Goal: Task Accomplishment & Management: Use online tool/utility

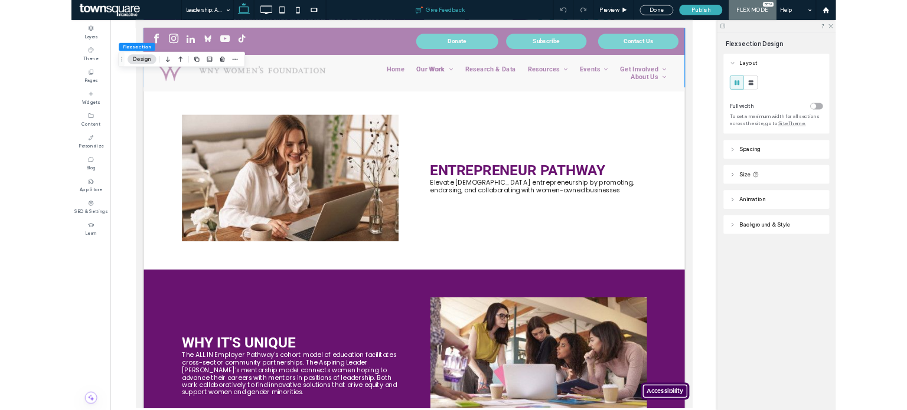
scroll to position [1017, 0]
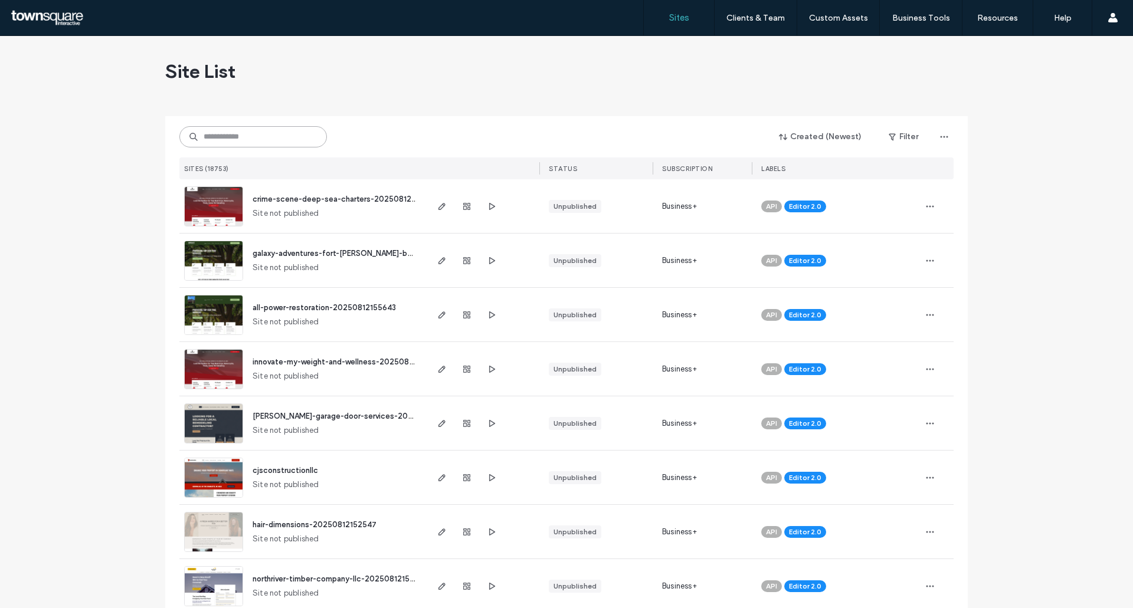
click at [263, 137] on input at bounding box center [253, 136] width 148 height 21
click at [439, 204] on use "button" at bounding box center [442, 206] width 7 height 7
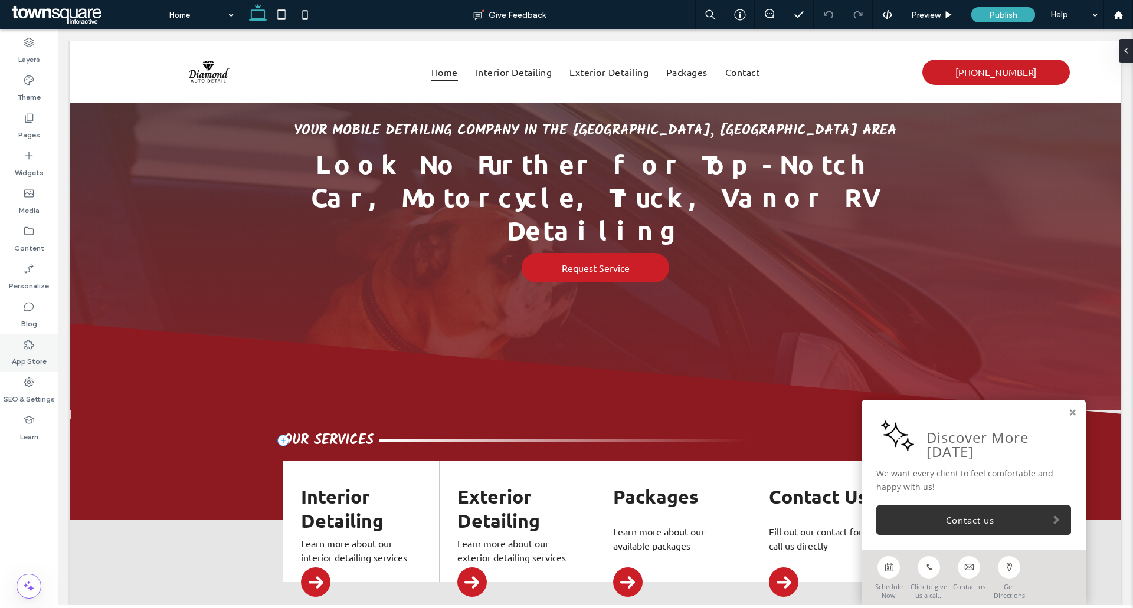
scroll to position [118, 0]
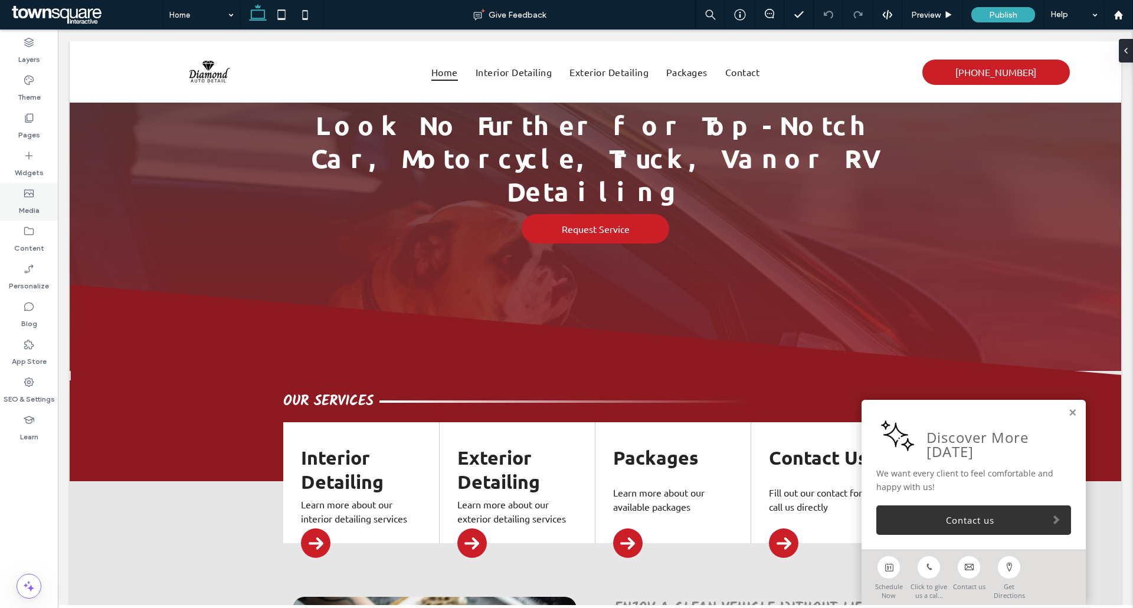
drag, startPoint x: 26, startPoint y: 161, endPoint x: 48, endPoint y: 192, distance: 38.0
click at [26, 161] on icon at bounding box center [29, 156] width 12 height 12
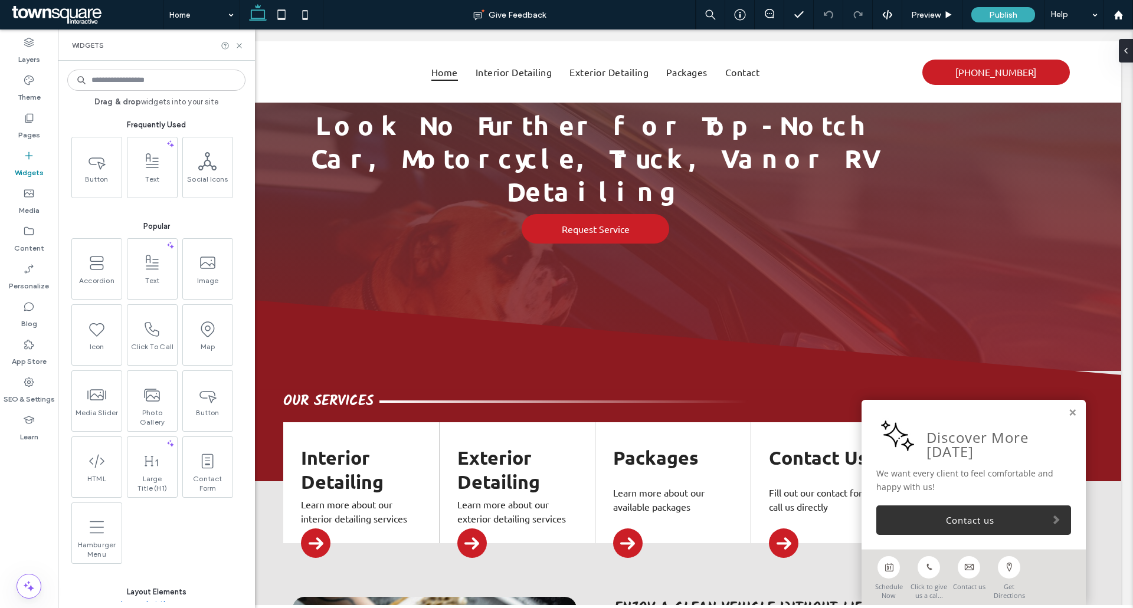
click at [155, 83] on input at bounding box center [156, 80] width 178 height 21
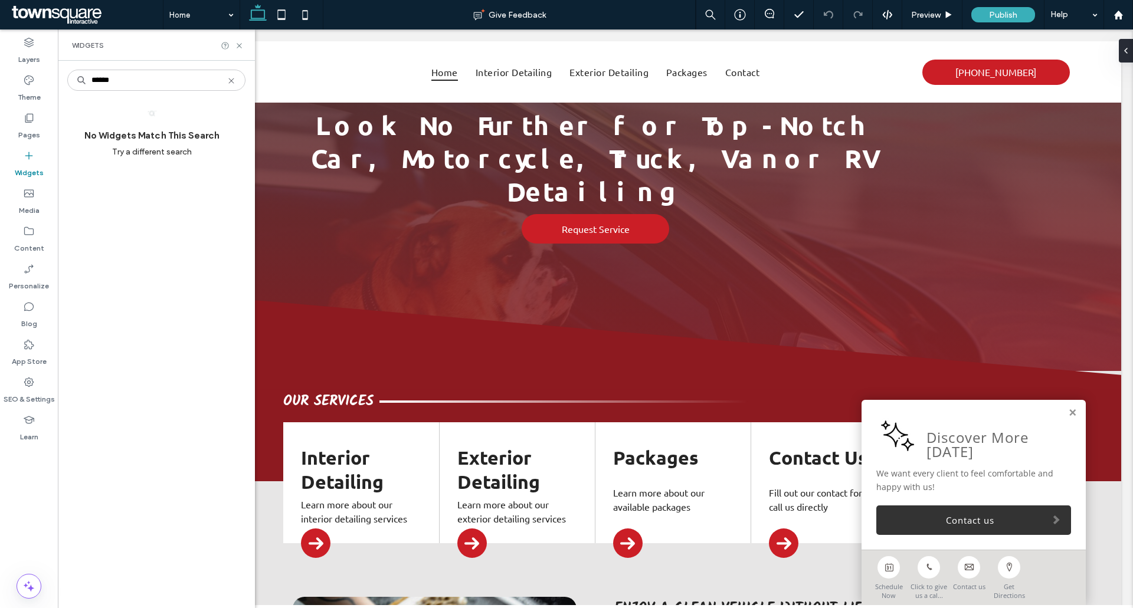
type input "******"
click at [228, 81] on icon at bounding box center [231, 80] width 9 height 9
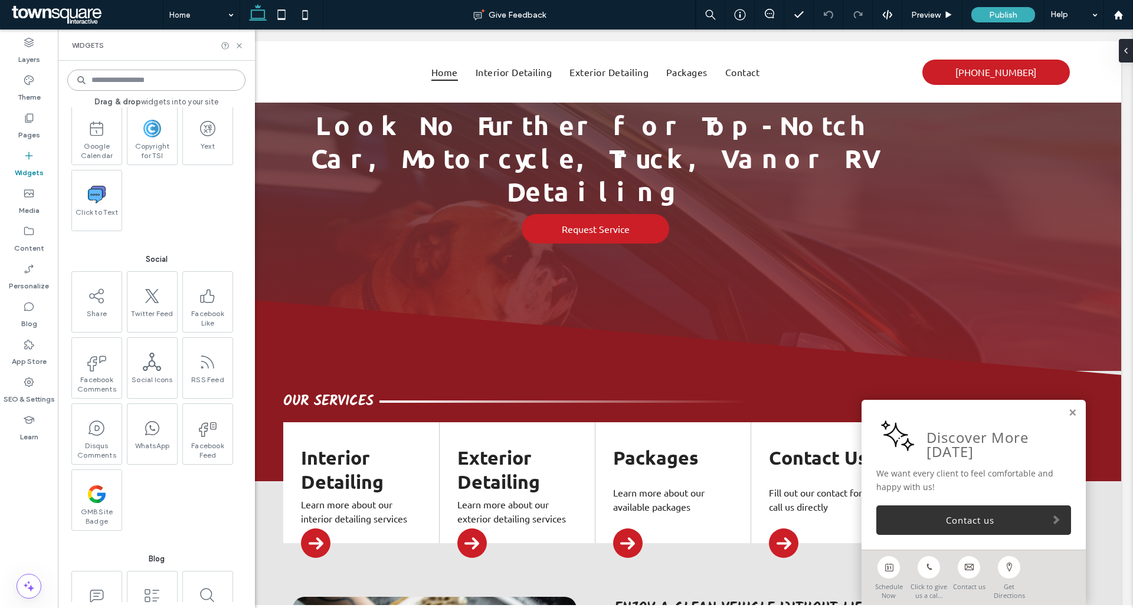
scroll to position [1781, 0]
